Goal: Information Seeking & Learning: Find specific page/section

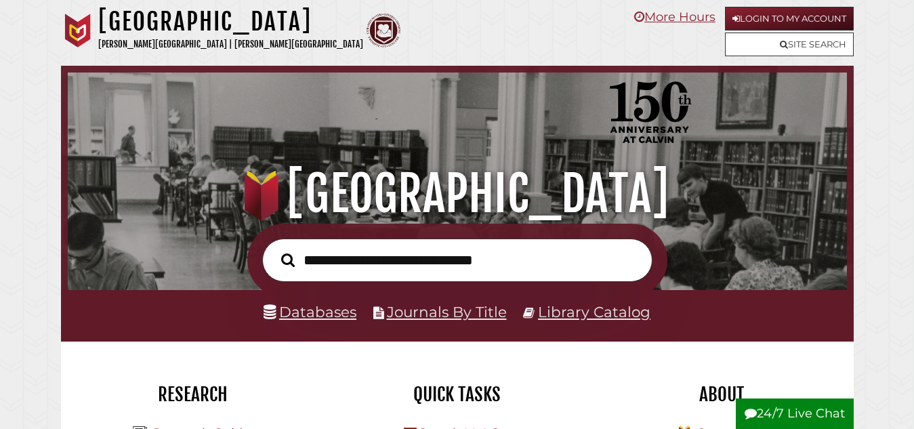
scroll to position [258, 773]
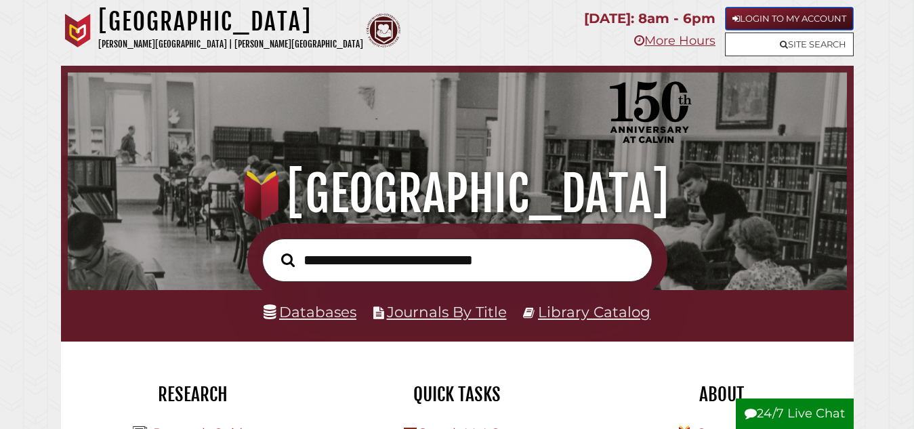
click at [815, 16] on link "Login to My Account" at bounding box center [789, 19] width 129 height 24
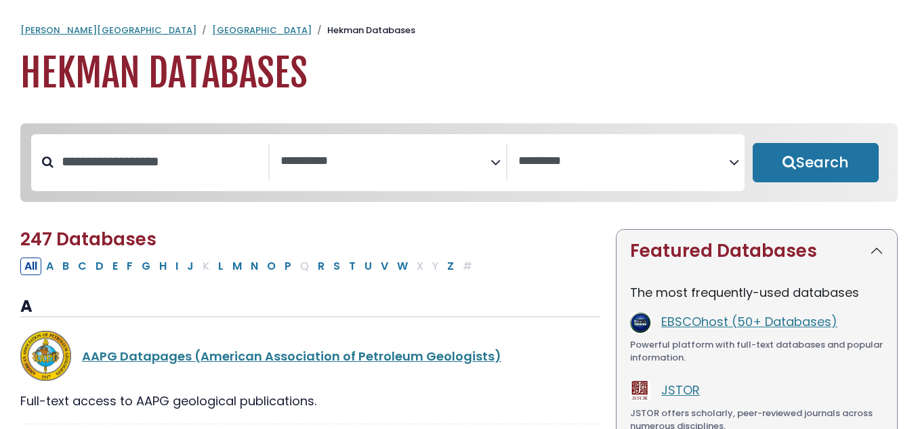
select select "Database Subject Filter"
select select "Database Vendors Filter"
click at [211, 166] on input "Search database by title or keyword" at bounding box center [161, 161] width 215 height 22
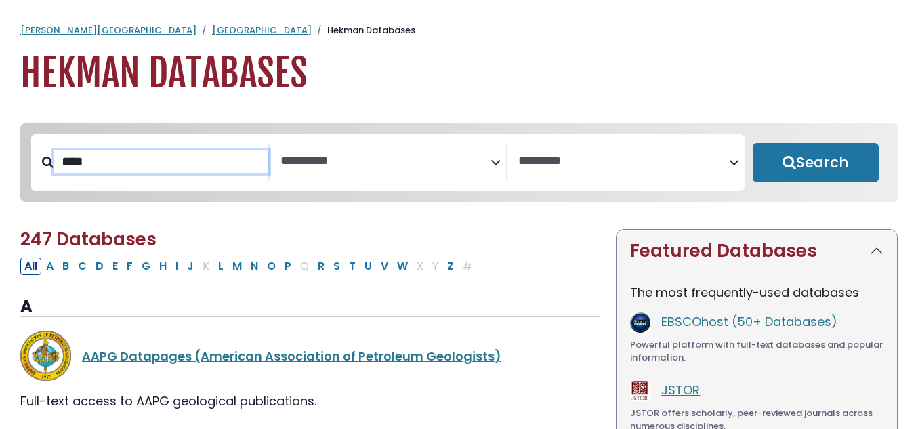
type input "****"
click at [753, 143] on button "Search" at bounding box center [816, 162] width 127 height 39
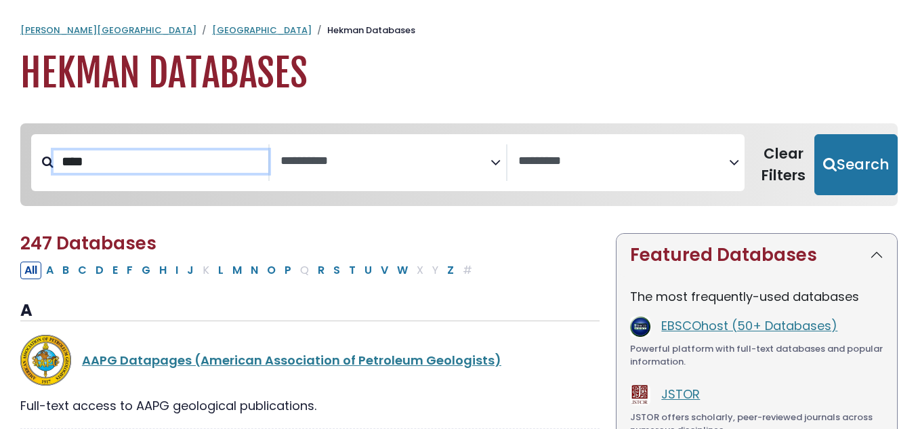
select select "Database Subject Filter"
select select "Database Vendors Filter"
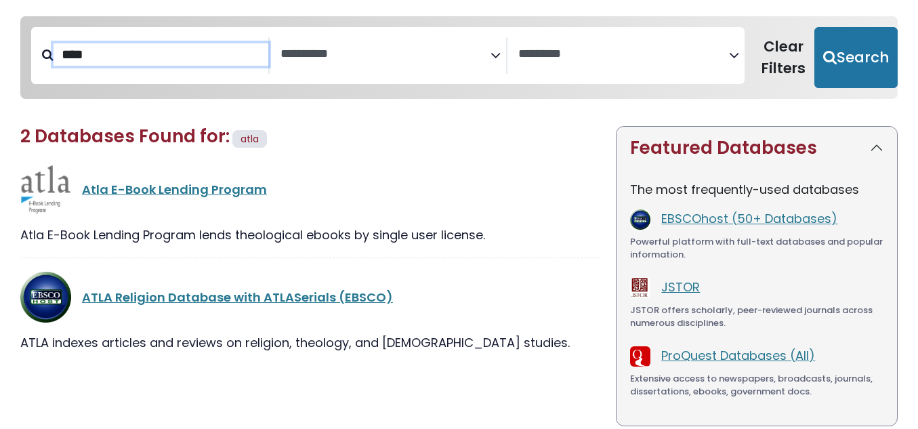
scroll to position [108, 0]
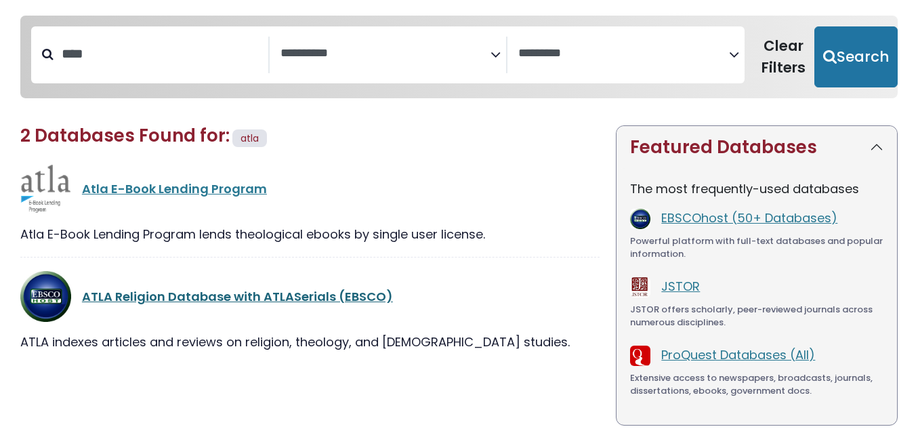
click at [190, 292] on link "ATLA Religion Database with ATLASerials (EBSCO)" at bounding box center [237, 296] width 311 height 17
